Goal: Task Accomplishment & Management: Manage account settings

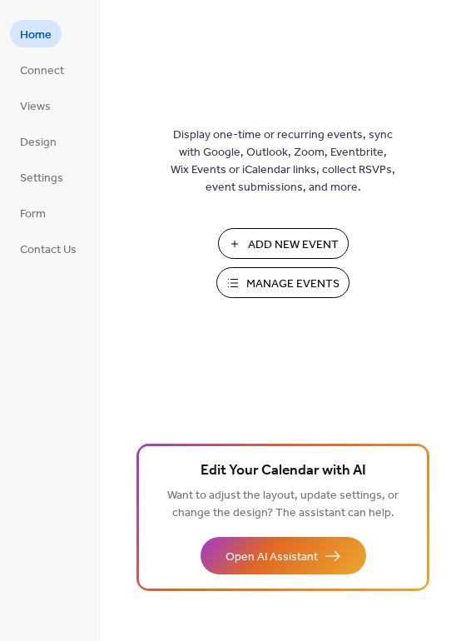
click at [261, 280] on span "Manage Events" at bounding box center [292, 283] width 93 height 17
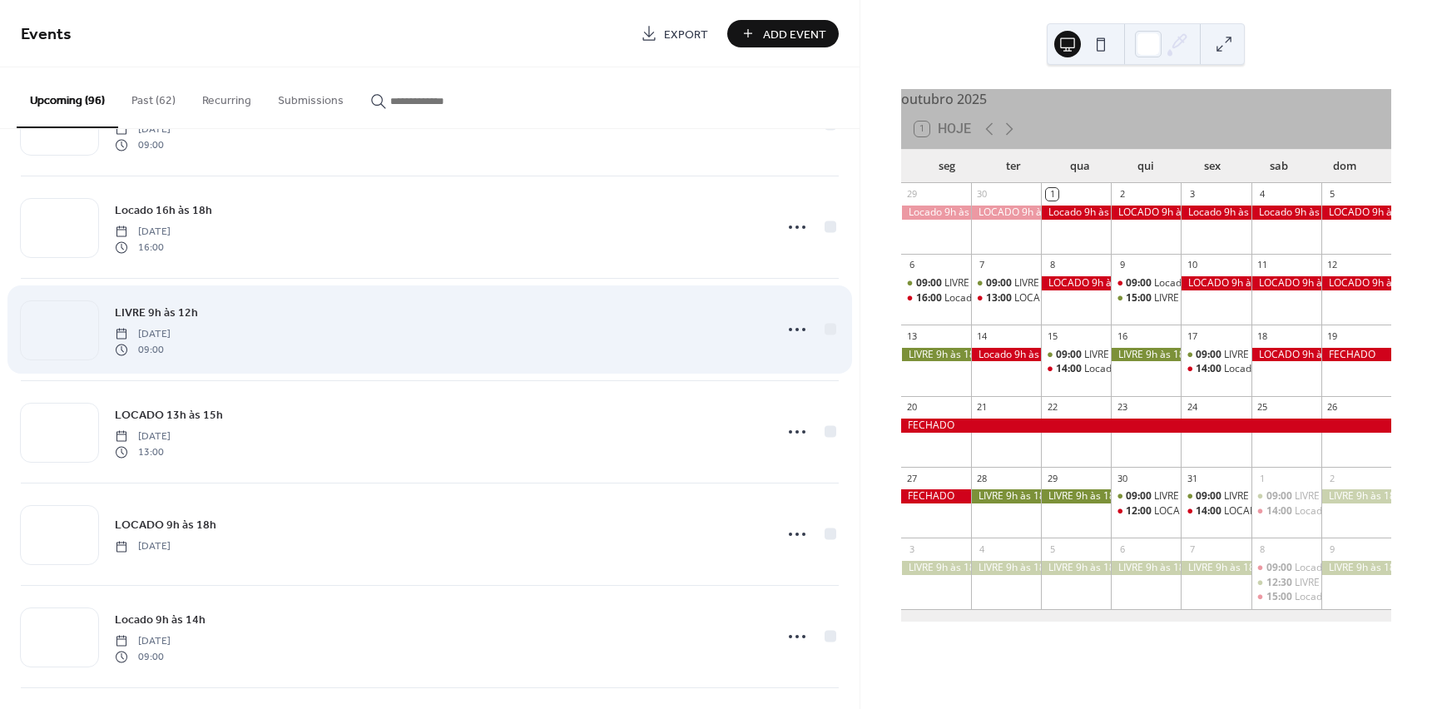
scroll to position [749, 0]
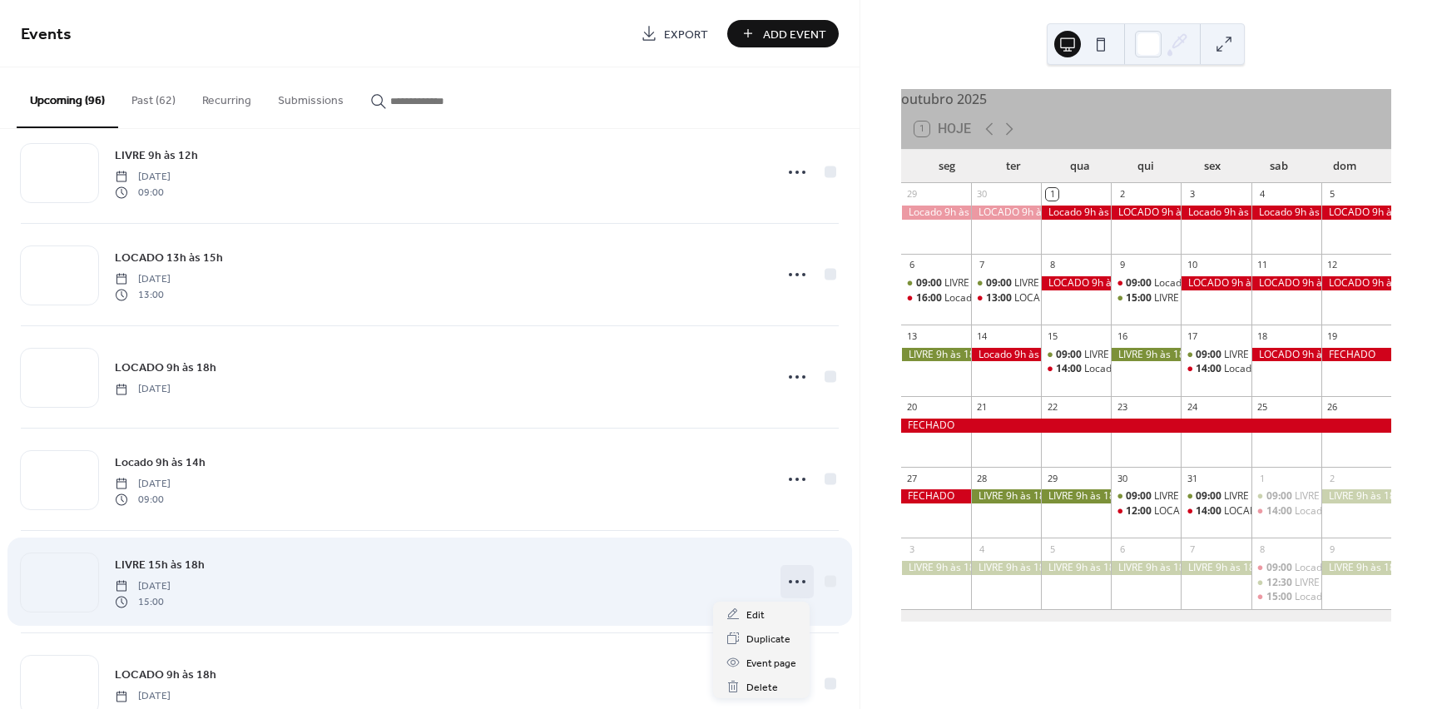
click at [802, 581] on circle at bounding box center [803, 581] width 3 height 3
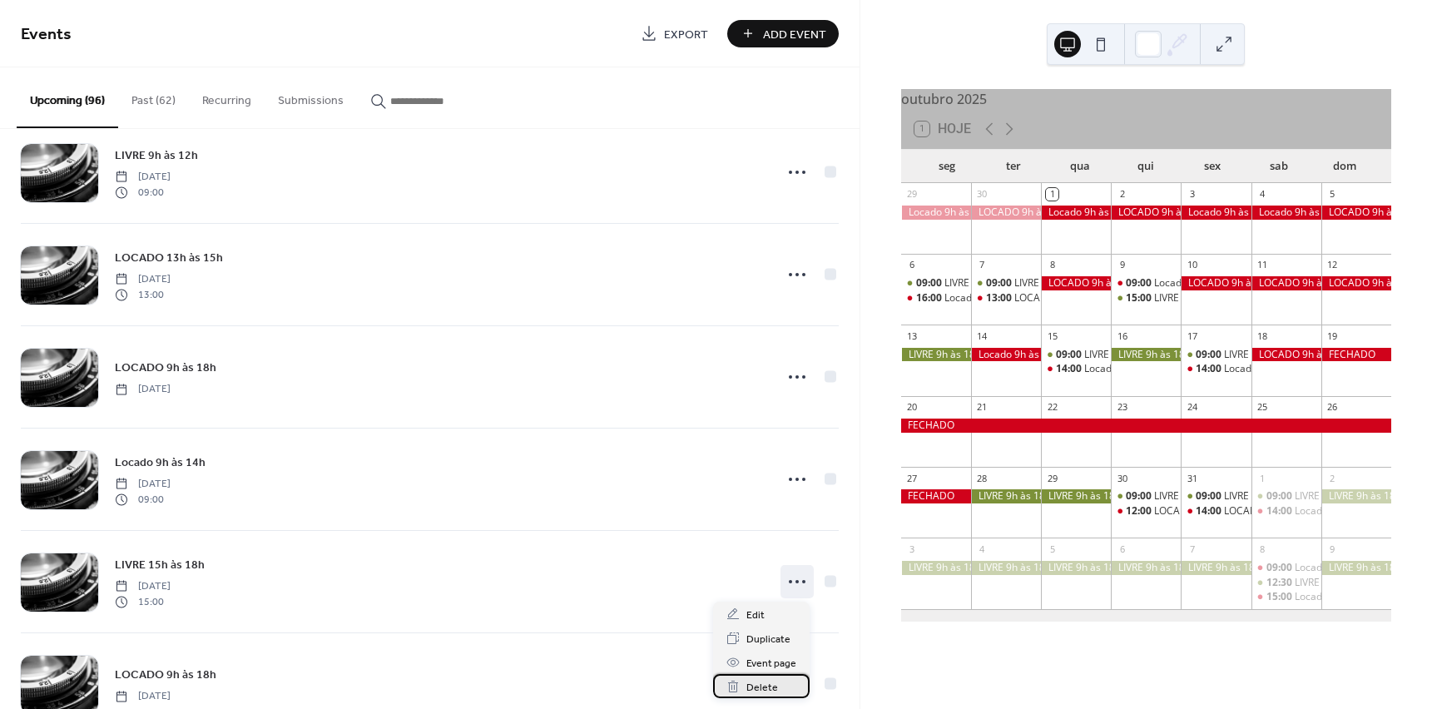
click at [760, 682] on span "Delete" at bounding box center [762, 687] width 32 height 17
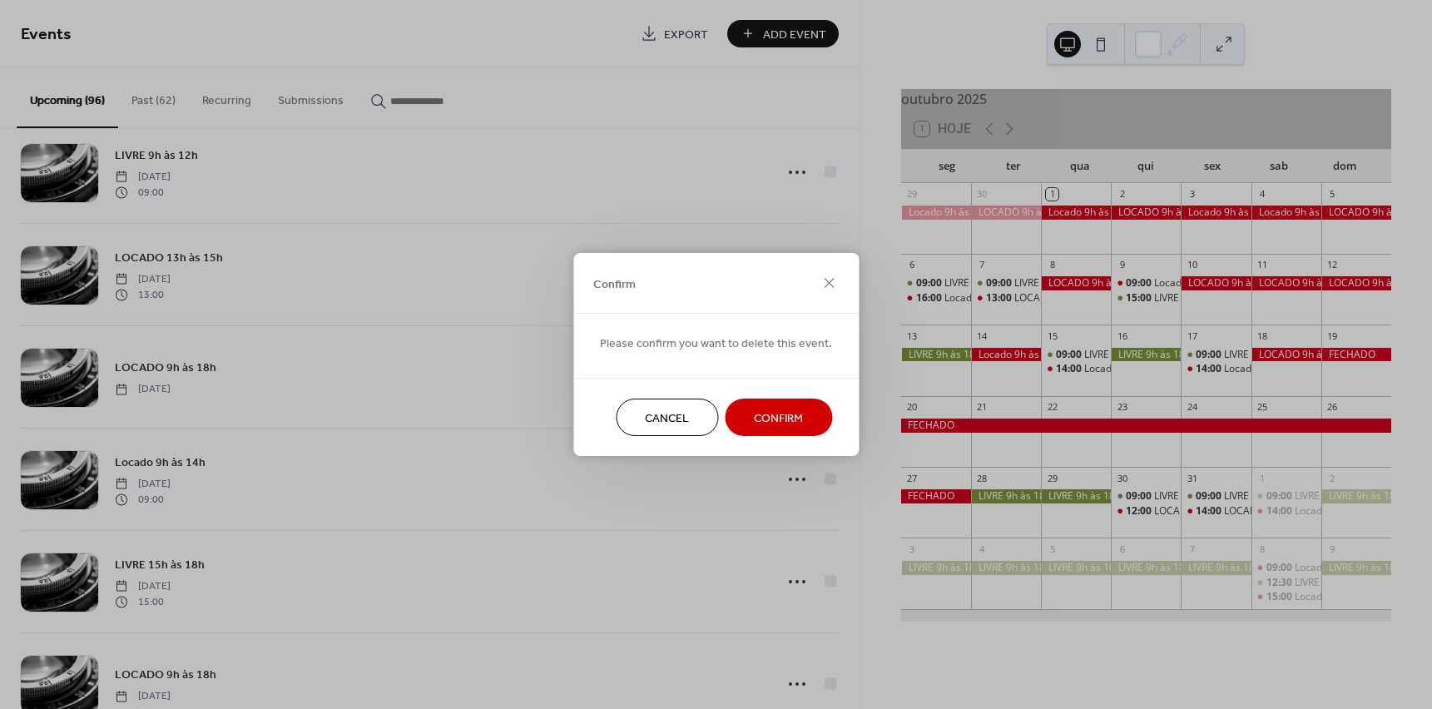
click at [760, 420] on span "Confirm" at bounding box center [778, 418] width 49 height 17
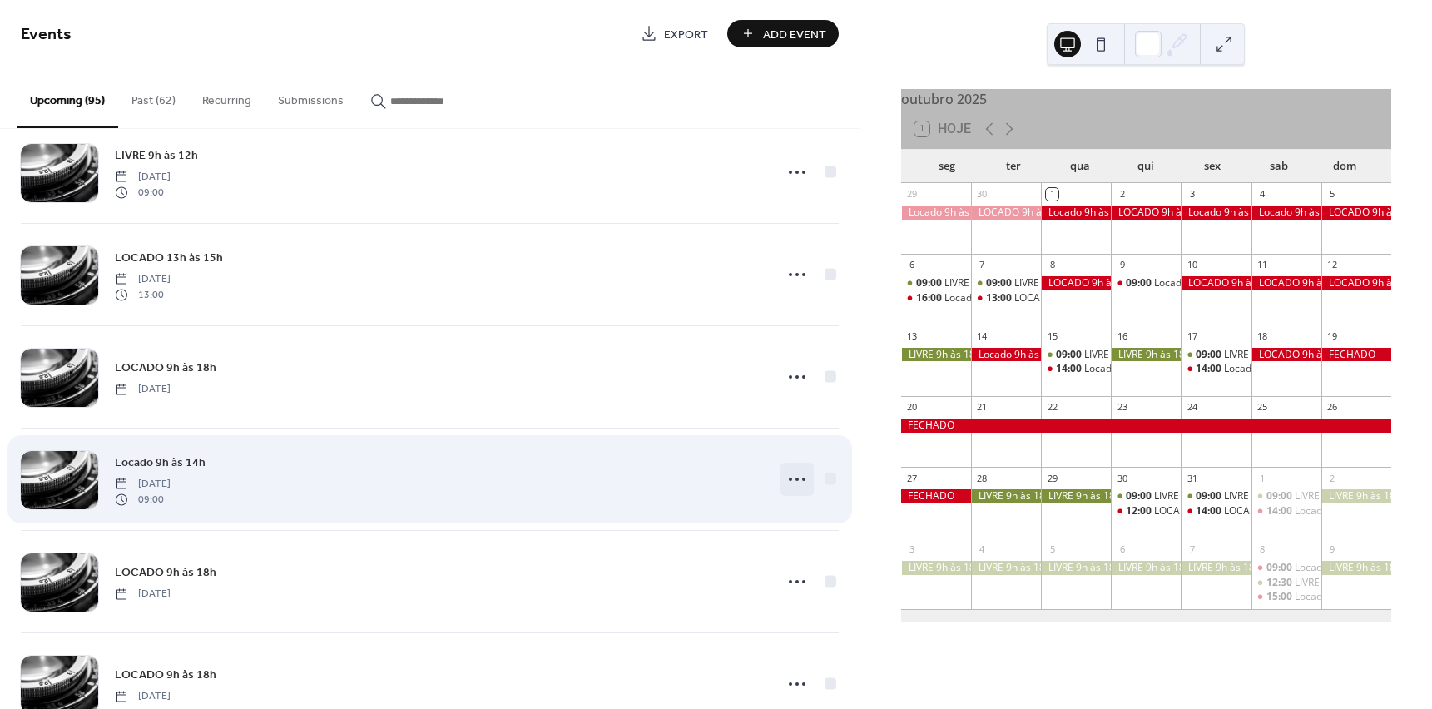
click at [792, 477] on icon at bounding box center [797, 479] width 27 height 27
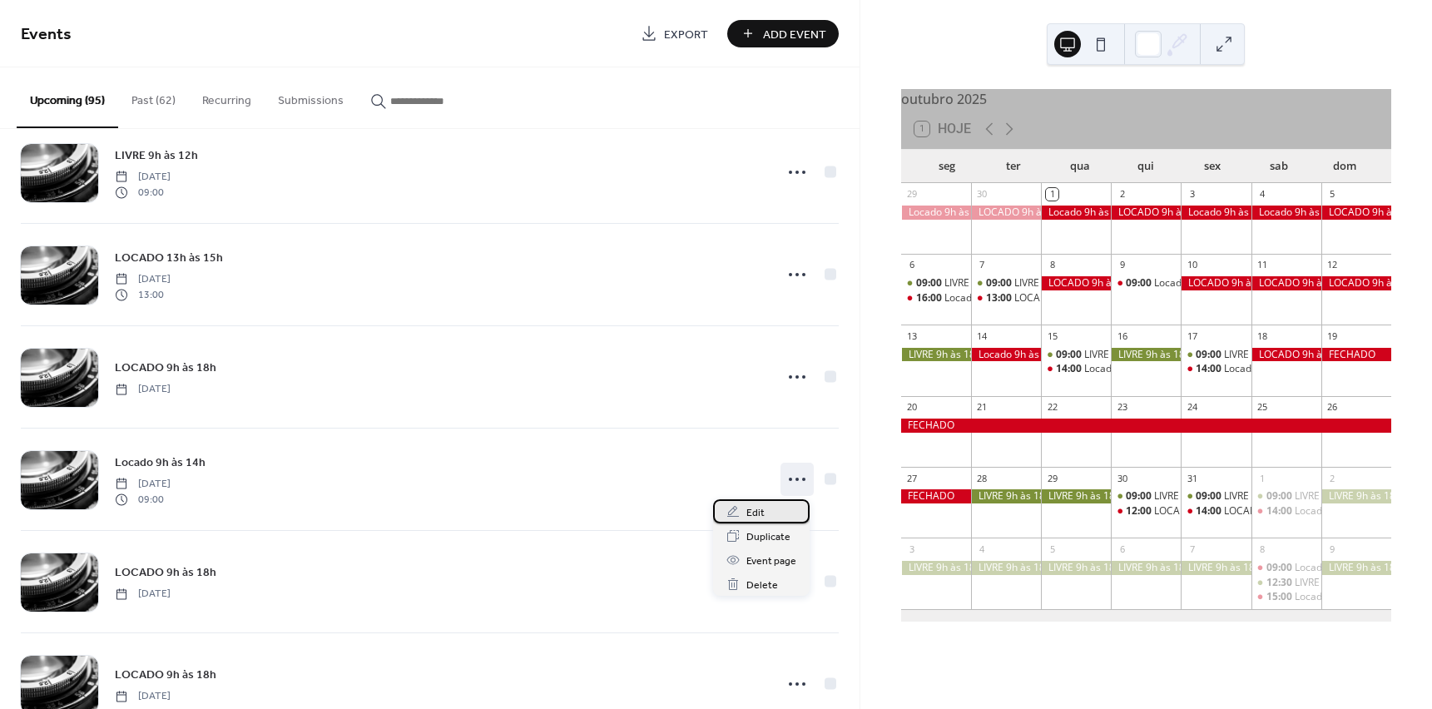
click at [754, 515] on span "Edit" at bounding box center [755, 512] width 18 height 17
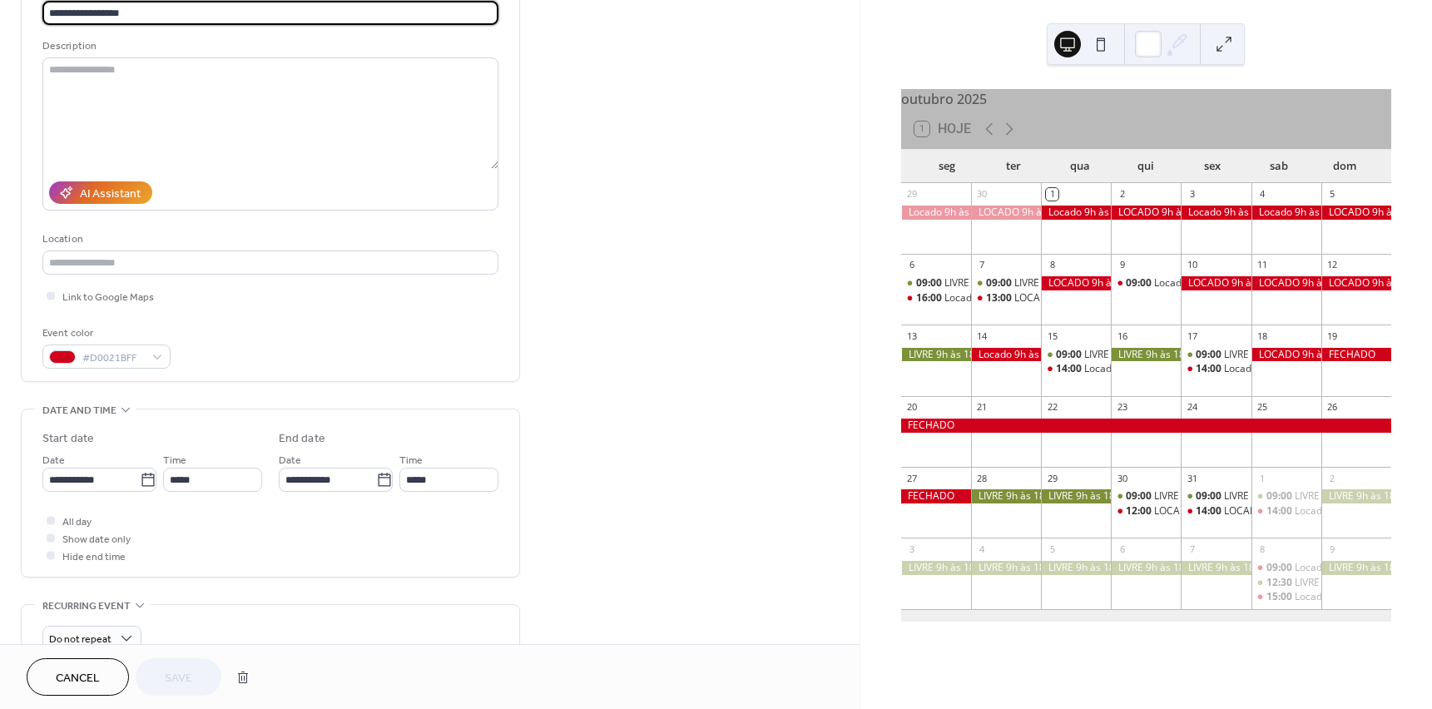
scroll to position [166, 0]
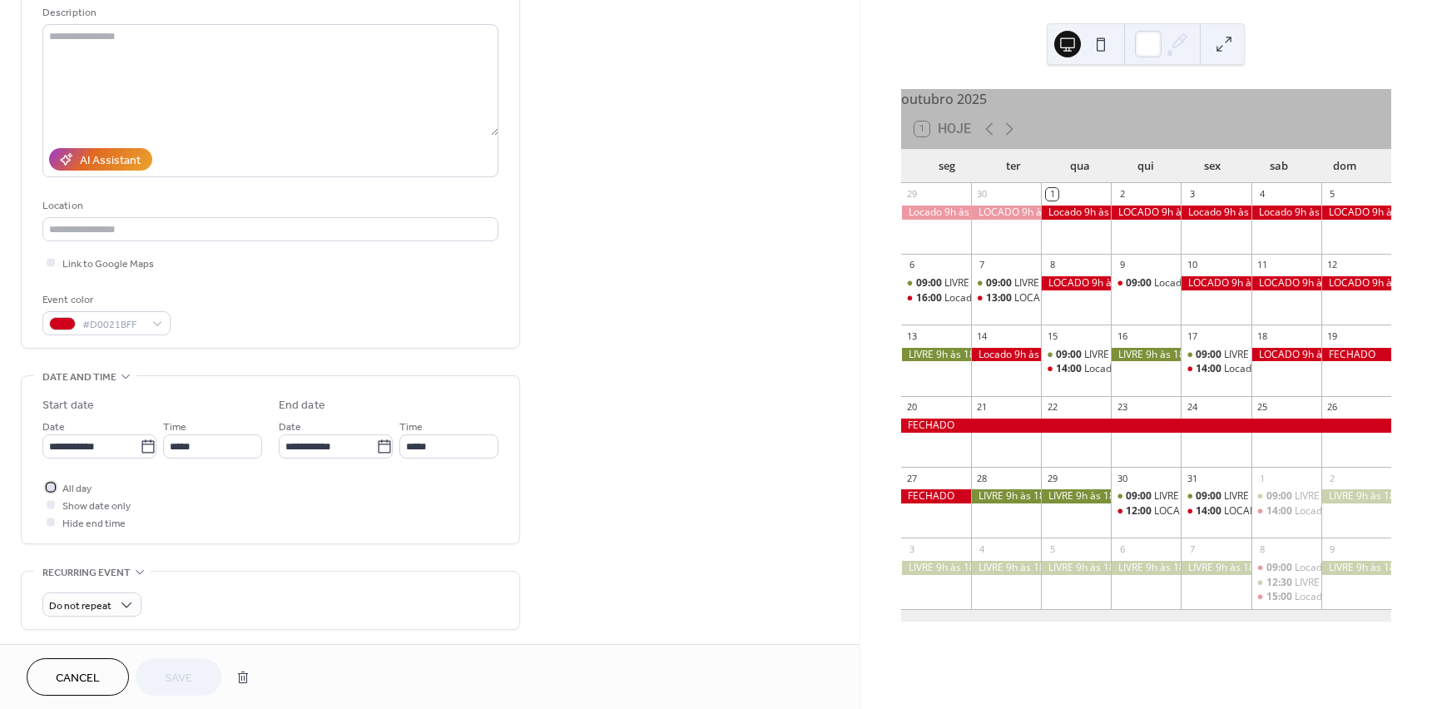
click at [52, 486] on div at bounding box center [51, 486] width 8 height 8
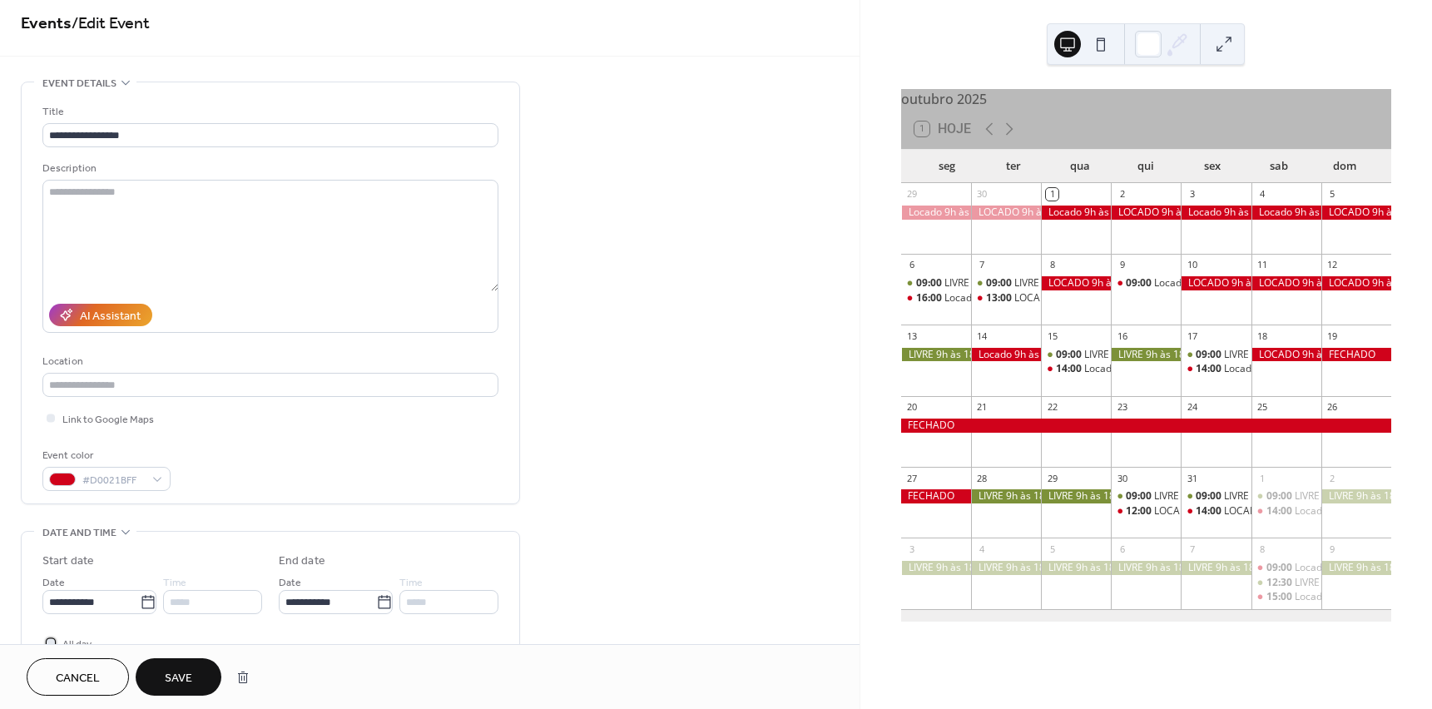
scroll to position [0, 0]
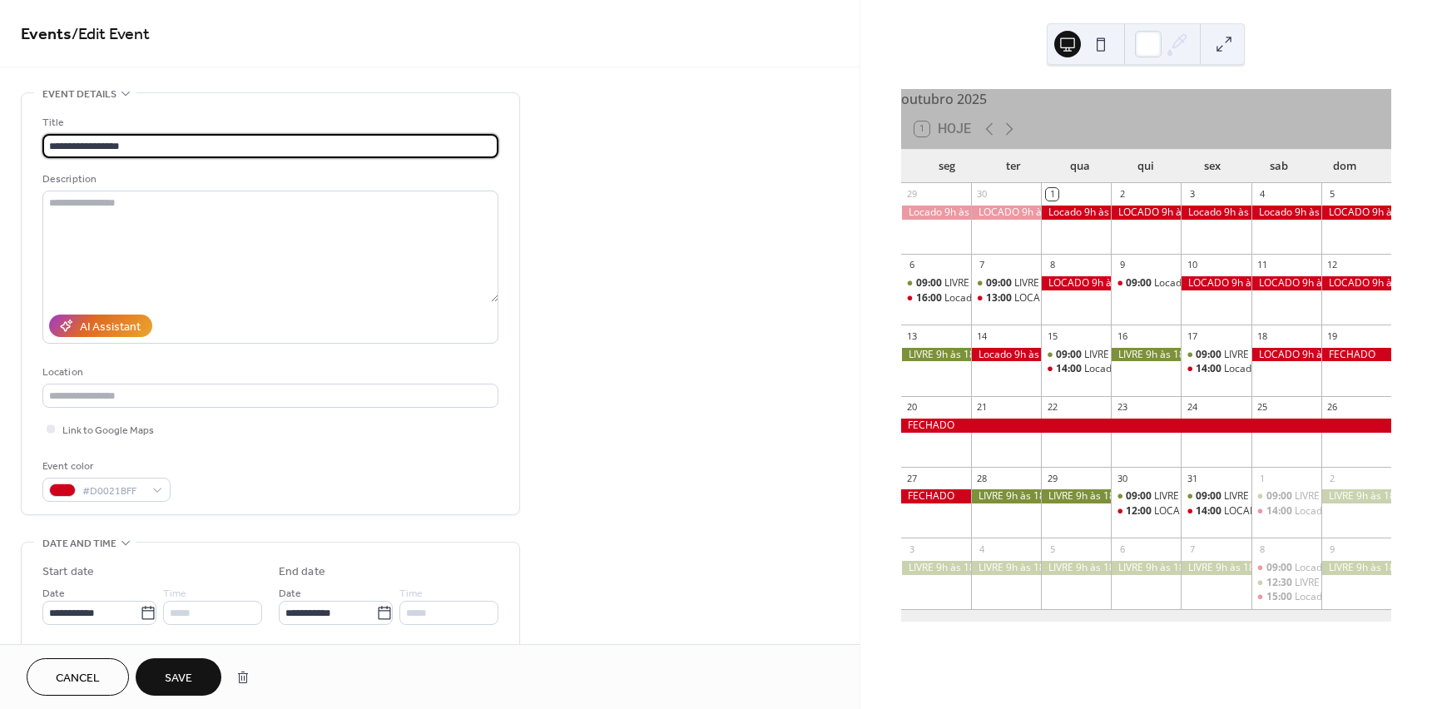
drag, startPoint x: 109, startPoint y: 142, endPoint x: 179, endPoint y: 148, distance: 70.1
click at [179, 148] on input "**********" at bounding box center [270, 146] width 456 height 24
type input "**********"
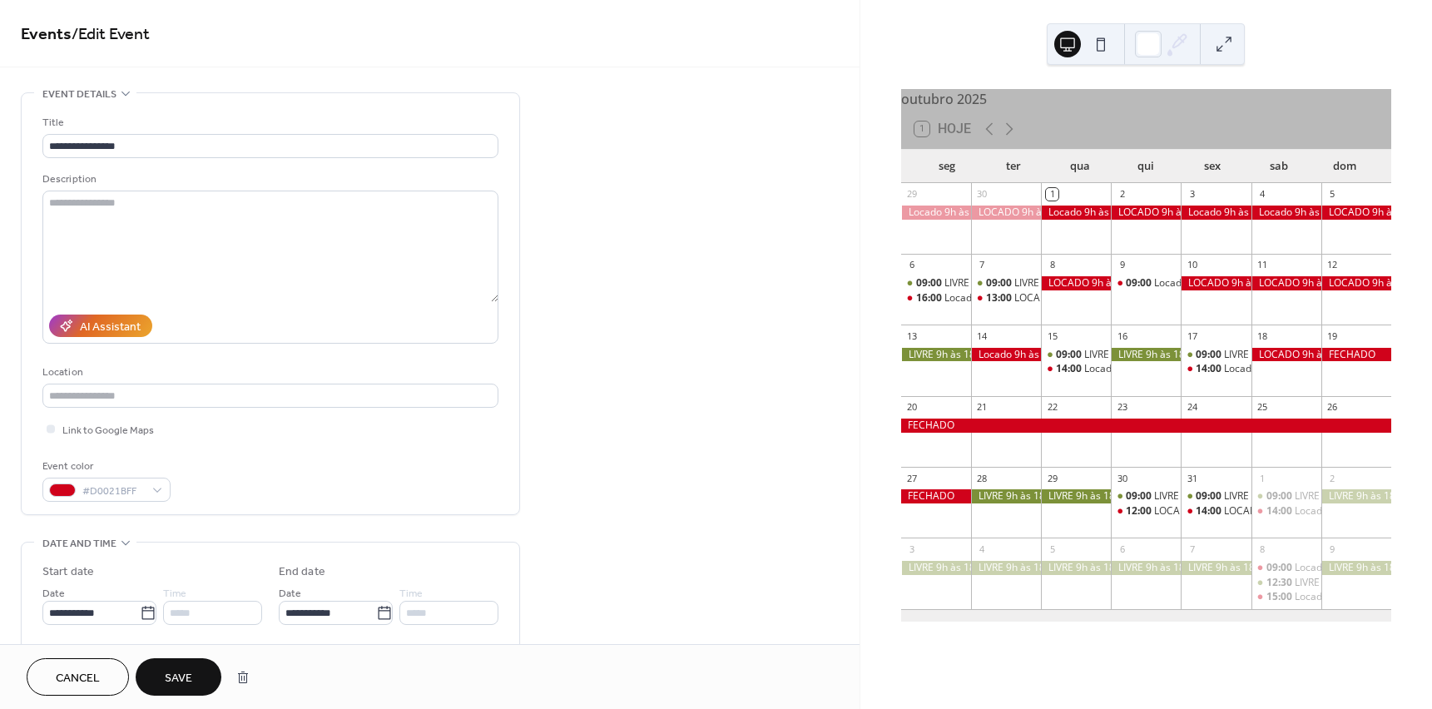
click at [191, 680] on span "Save" at bounding box center [178, 678] width 27 height 17
